Goal: Transaction & Acquisition: Purchase product/service

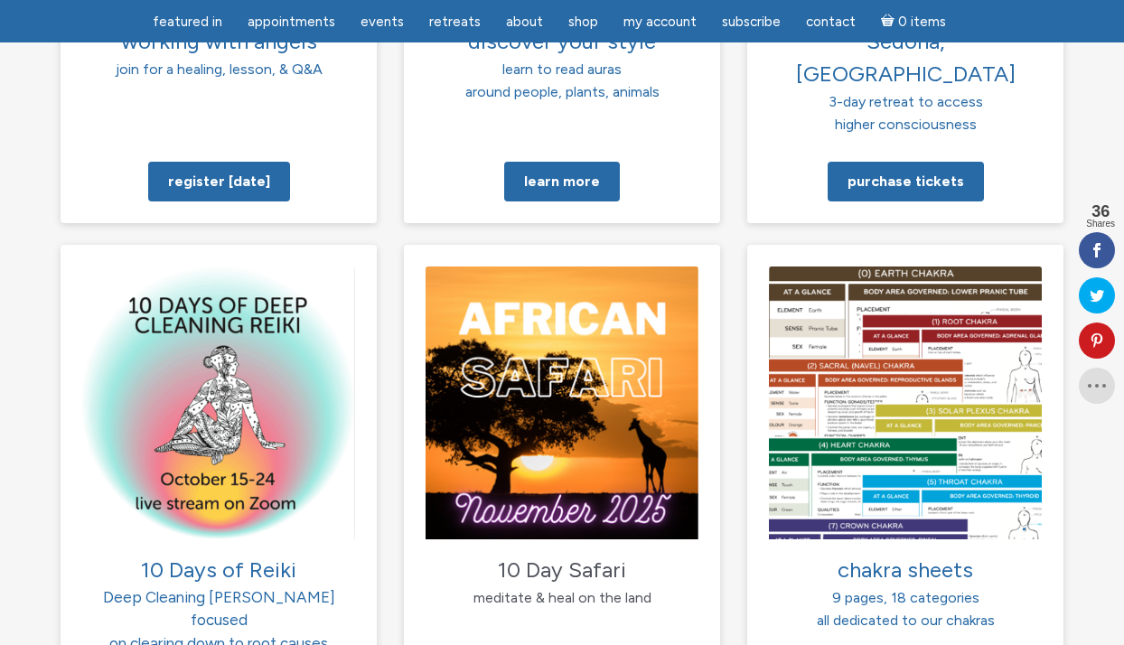
scroll to position [1696, 0]
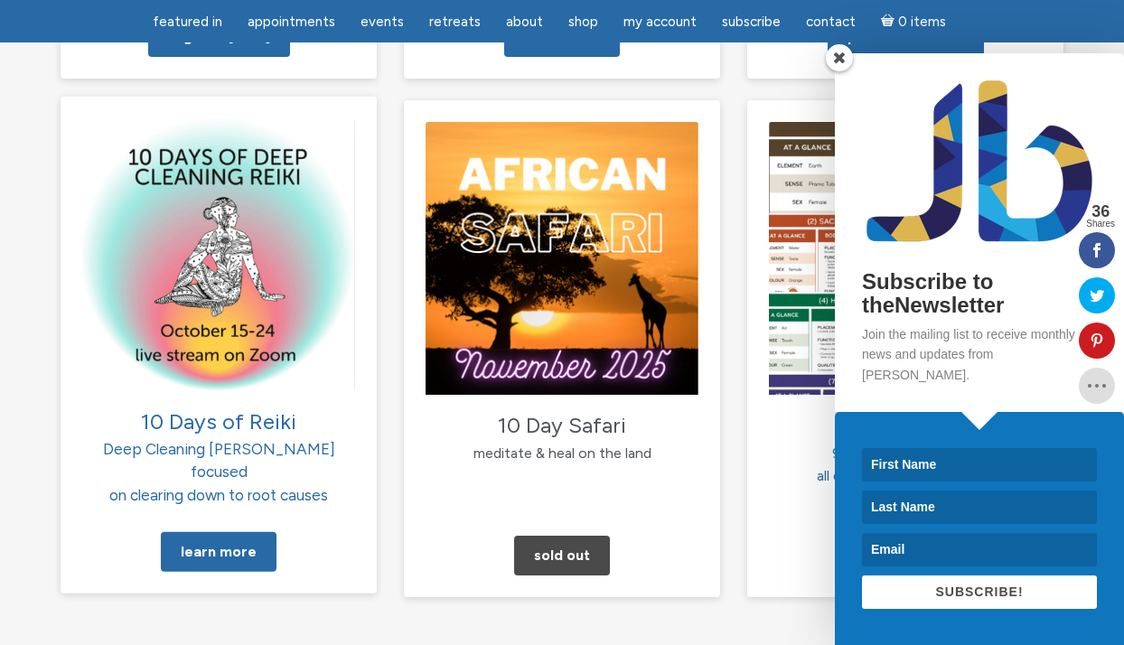
scroll to position [1841, 0]
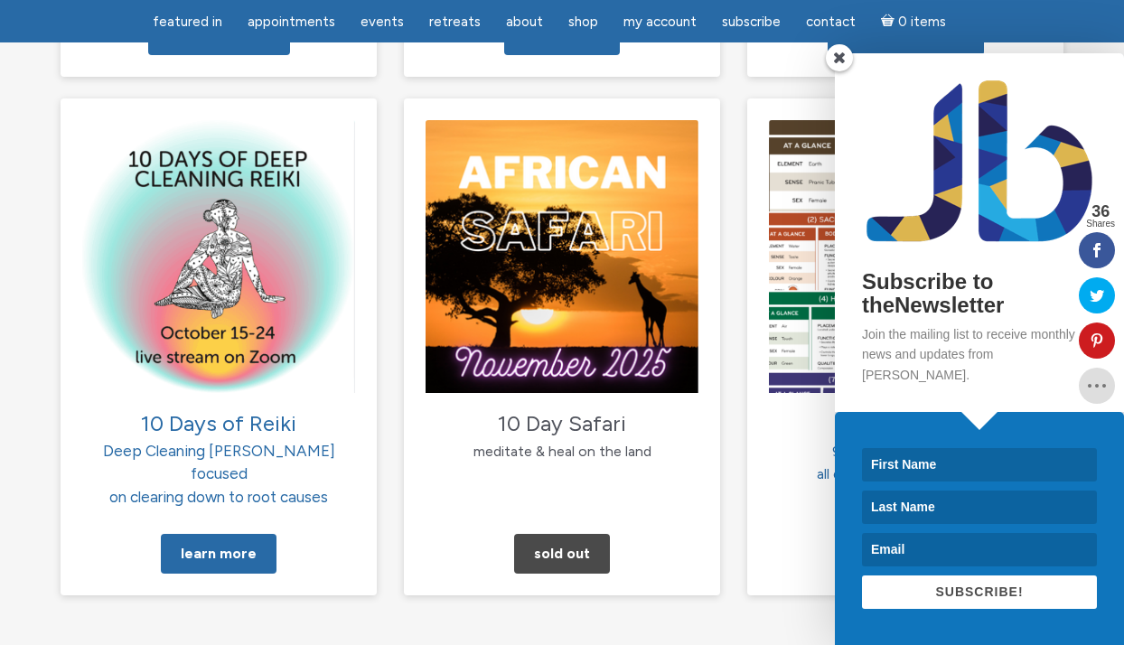
click at [839, 71] on span at bounding box center [839, 57] width 27 height 27
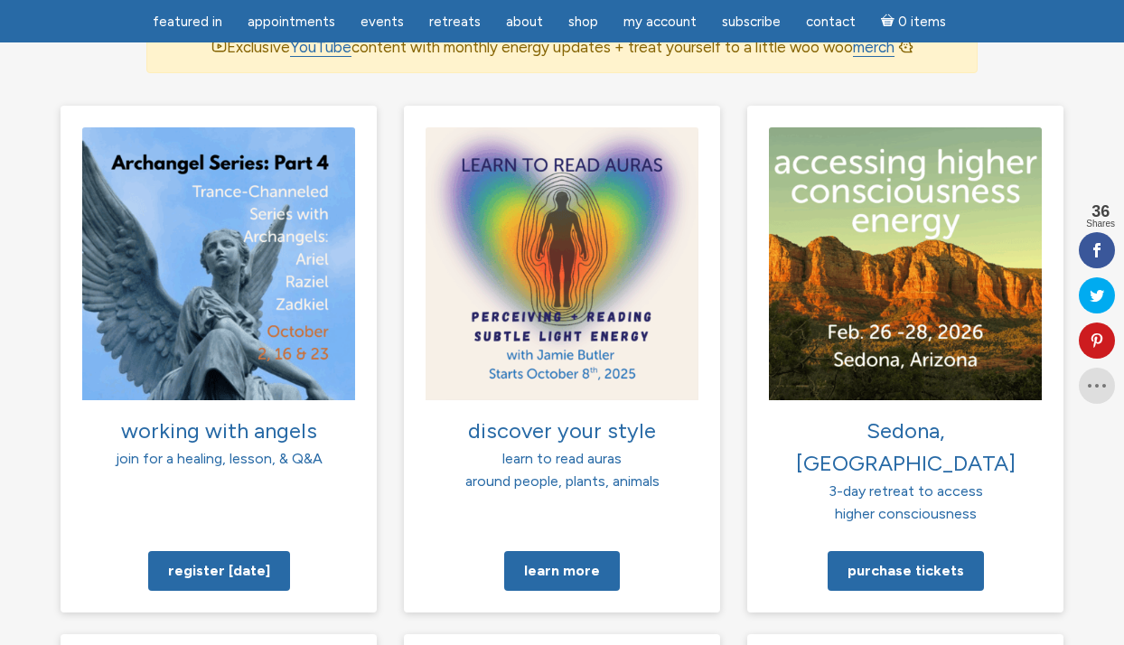
scroll to position [1306, 0]
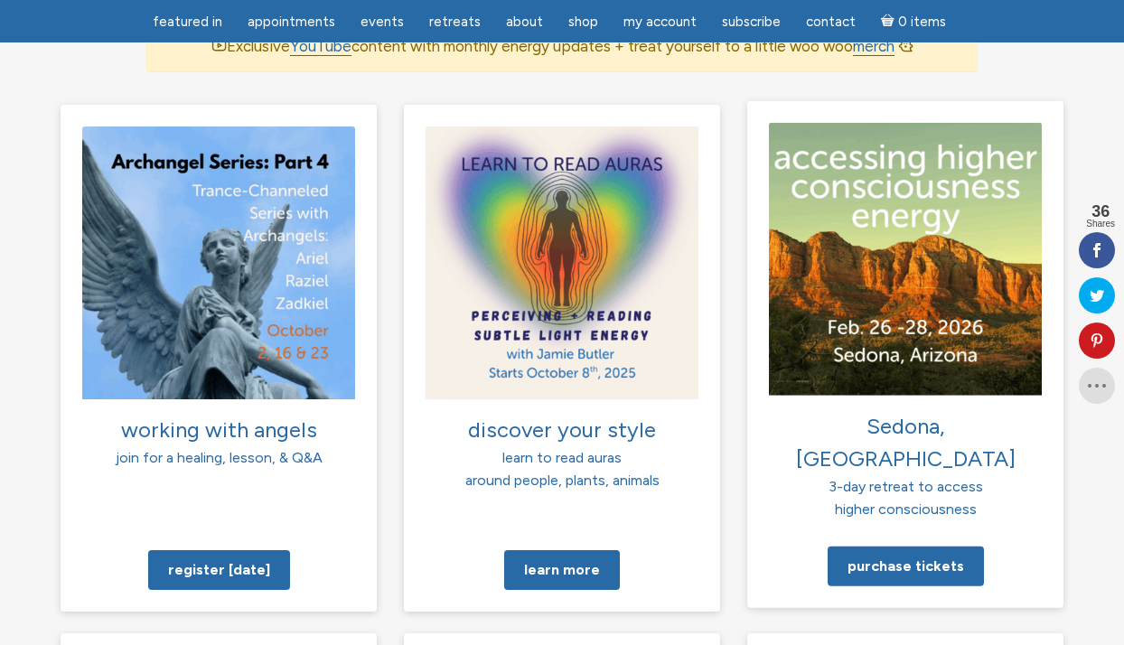
click at [927, 477] on span "3-day retreat to access" at bounding box center [905, 485] width 154 height 17
click at [903, 546] on link "Purchase tickets" at bounding box center [905, 566] width 156 height 40
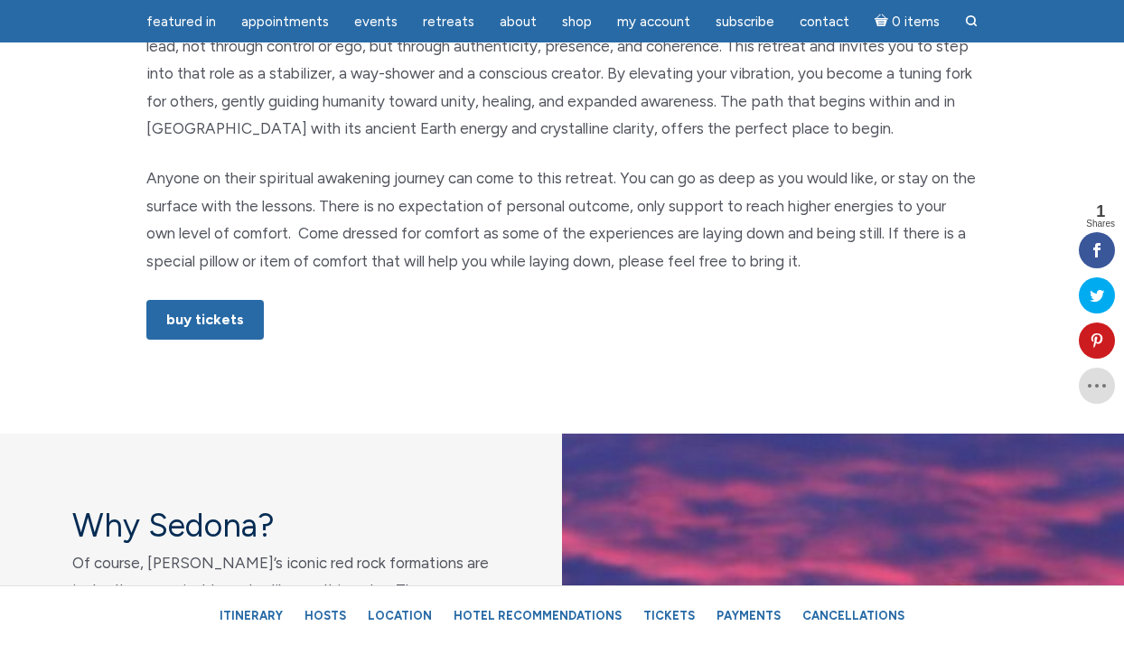
scroll to position [1115, 0]
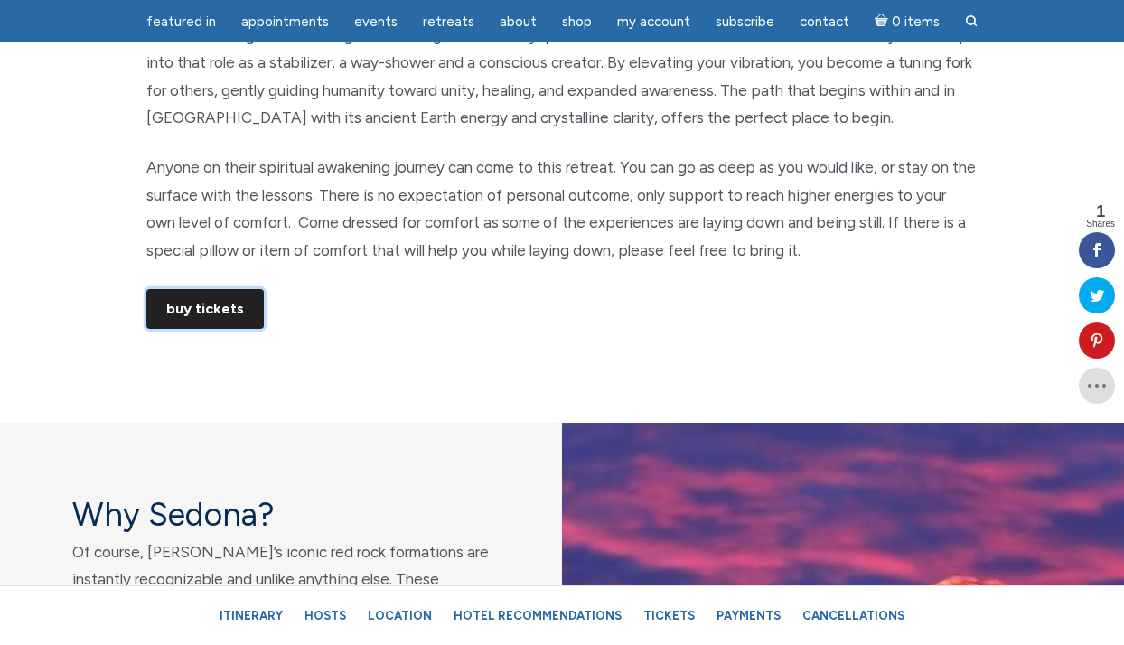
click at [195, 310] on link "Buy Tickets" at bounding box center [204, 309] width 117 height 40
